Goal: Task Accomplishment & Management: Use online tool/utility

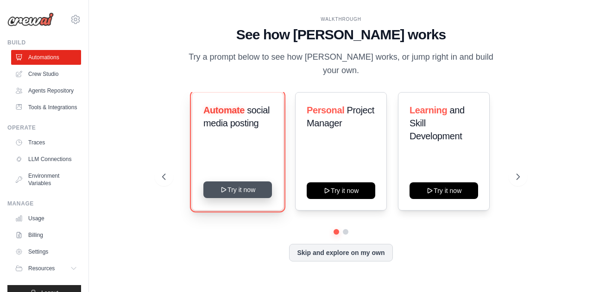
click at [243, 186] on button "Try it now" at bounding box center [237, 190] width 69 height 17
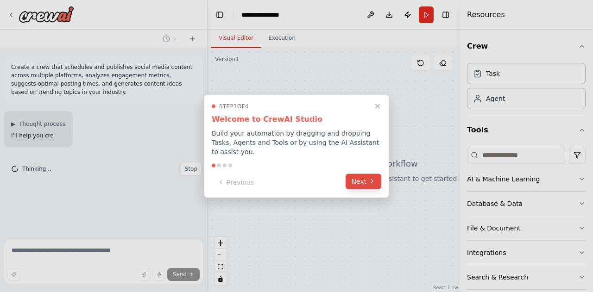
click at [364, 177] on button "Next" at bounding box center [363, 181] width 36 height 15
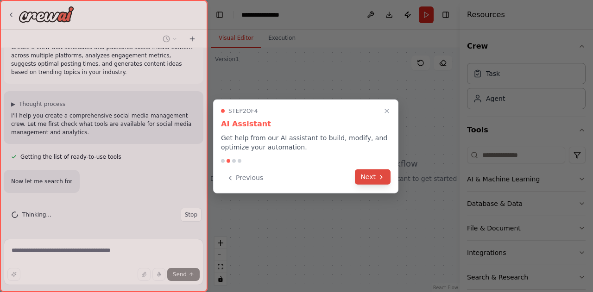
scroll to position [38, 0]
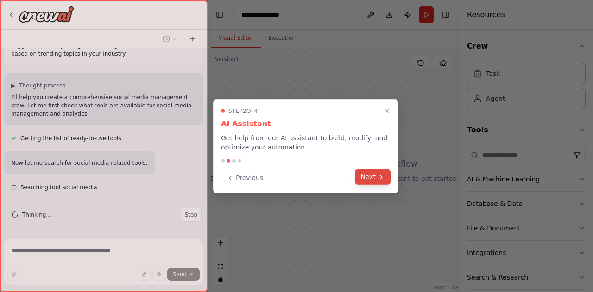
click at [368, 175] on button "Next" at bounding box center [373, 176] width 36 height 15
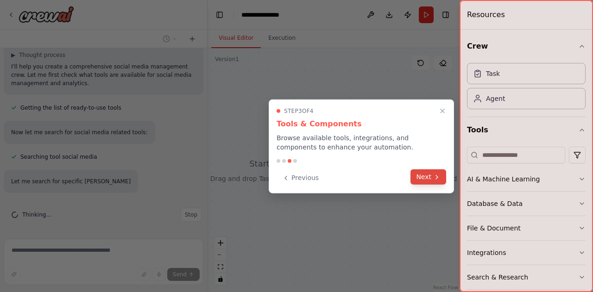
click at [428, 175] on button "Next" at bounding box center [428, 176] width 36 height 15
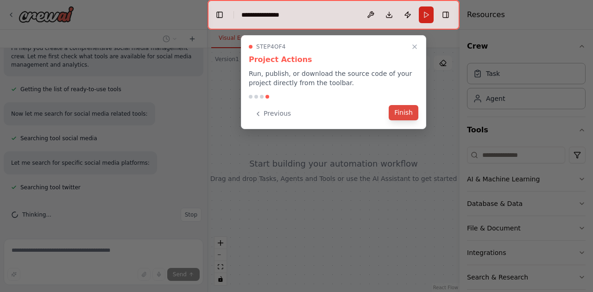
scroll to position [106, 0]
click at [396, 114] on button "Finish" at bounding box center [404, 112] width 30 height 15
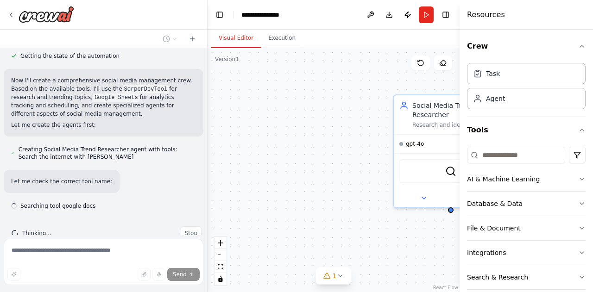
scroll to position [416, 0]
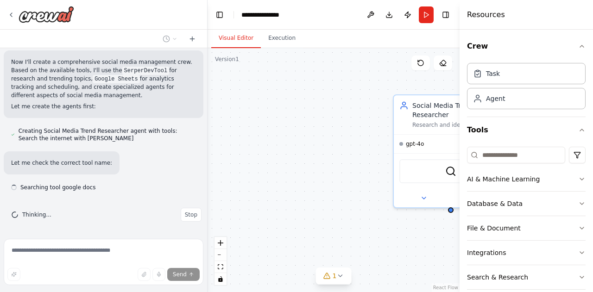
click at [287, 8] on header "**********" at bounding box center [333, 15] width 252 height 30
click at [289, 16] on header "**********" at bounding box center [333, 15] width 252 height 30
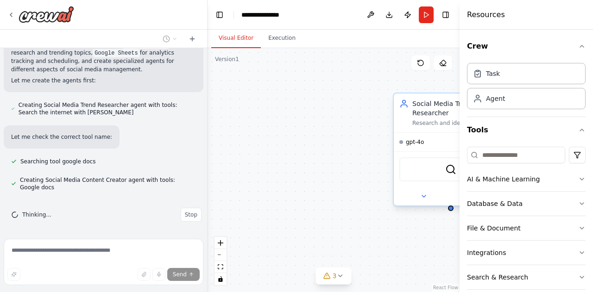
click at [445, 123] on div "Social Media Trend Researcher Research and identify trending topics, hashtags, …" at bounding box center [451, 113] width 114 height 39
click at [570, 176] on button "AI & Machine Learning" at bounding box center [526, 179] width 119 height 24
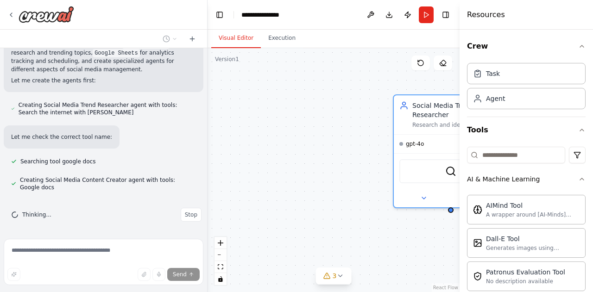
click at [351, 208] on div "Social Media Trend Researcher Research and identify trending topics, hashtags, …" at bounding box center [333, 170] width 252 height 244
